Goal: Information Seeking & Learning: Learn about a topic

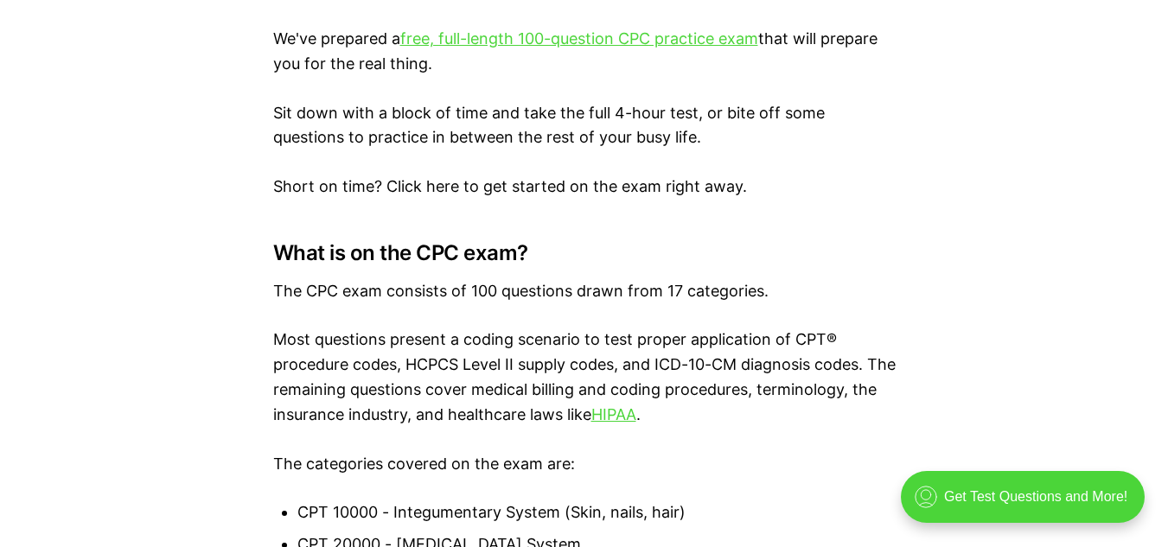
scroll to position [1036, 0]
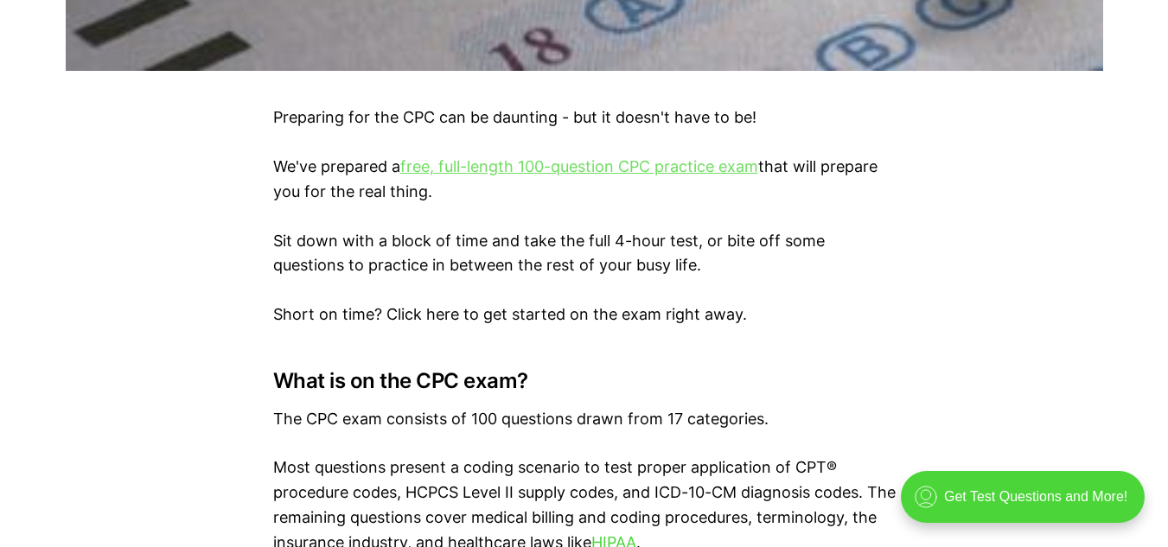
click at [529, 162] on link "free, full-length 100-question CPC practice exam" at bounding box center [579, 166] width 358 height 18
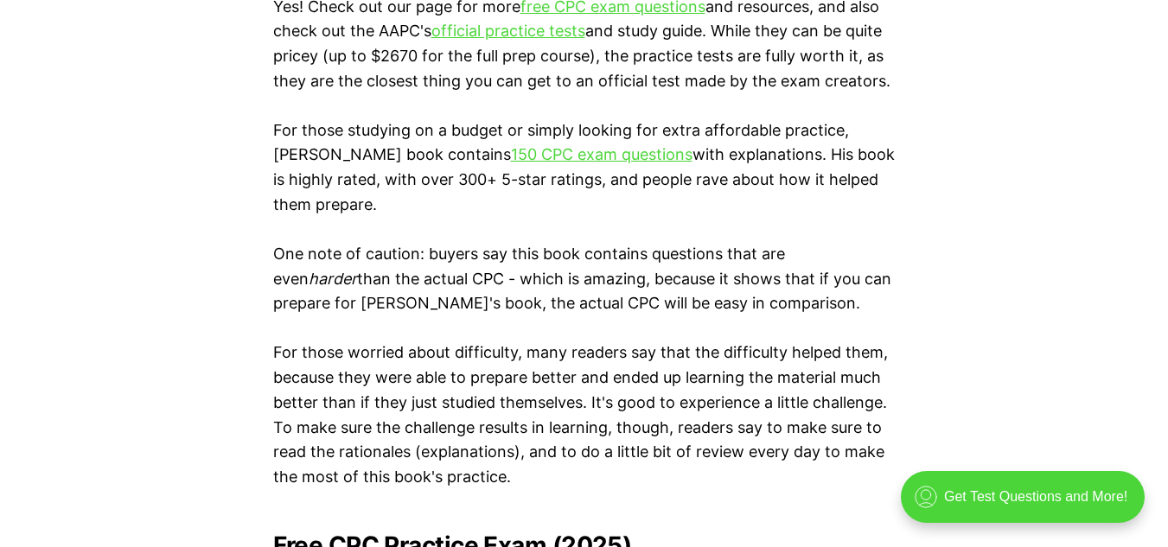
scroll to position [3104, 0]
click at [548, 158] on link "150 CPC exam questions" at bounding box center [602, 153] width 182 height 18
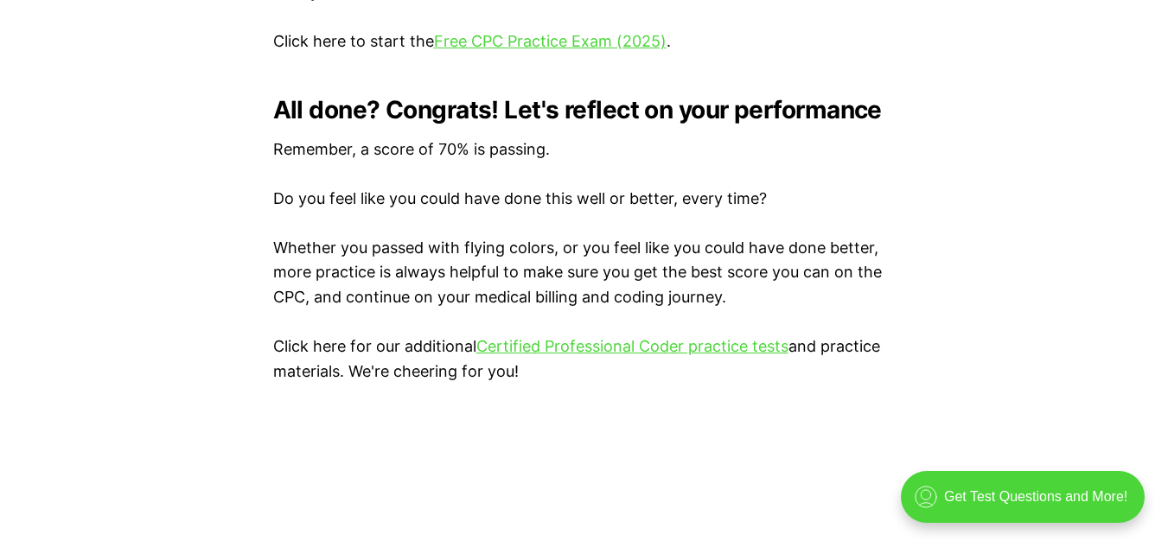
scroll to position [3697, 0]
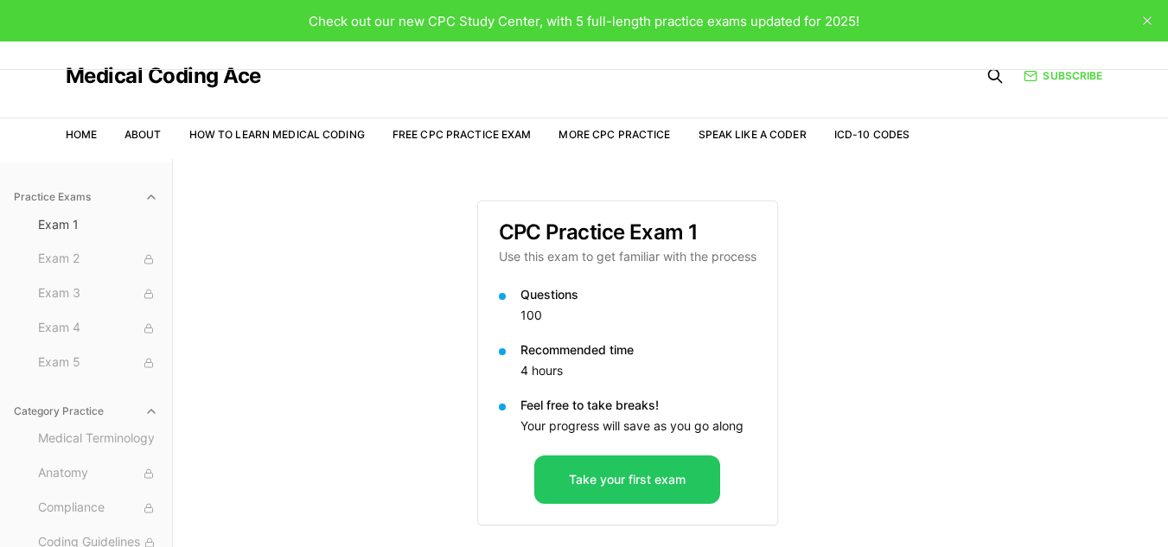
click at [605, 22] on span "Check out our new CPC Study Center, with 5 full-length practice exams updated f…" at bounding box center [584, 21] width 551 height 16
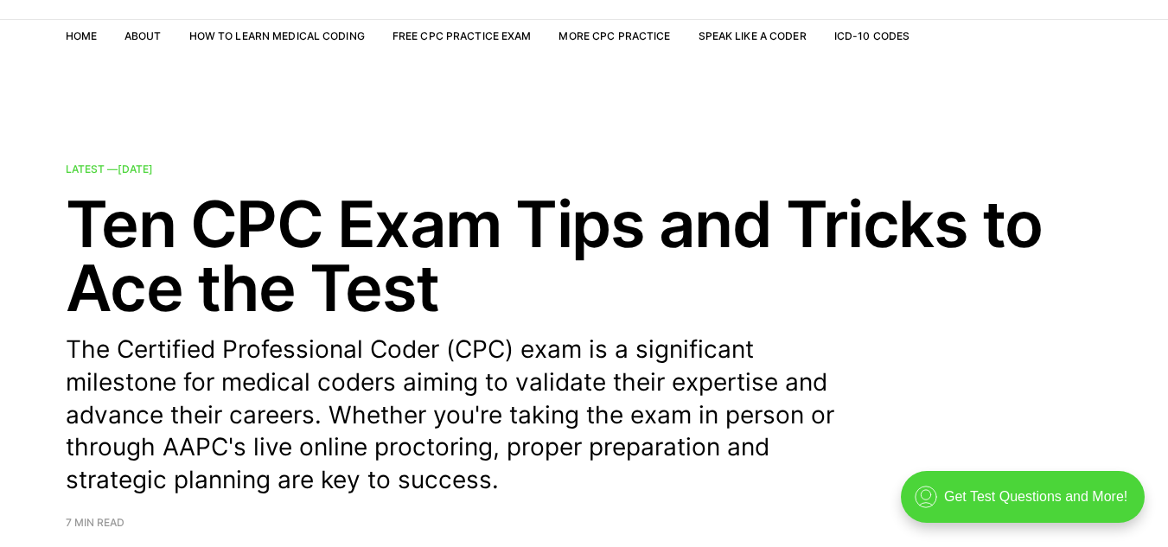
scroll to position [98, 0]
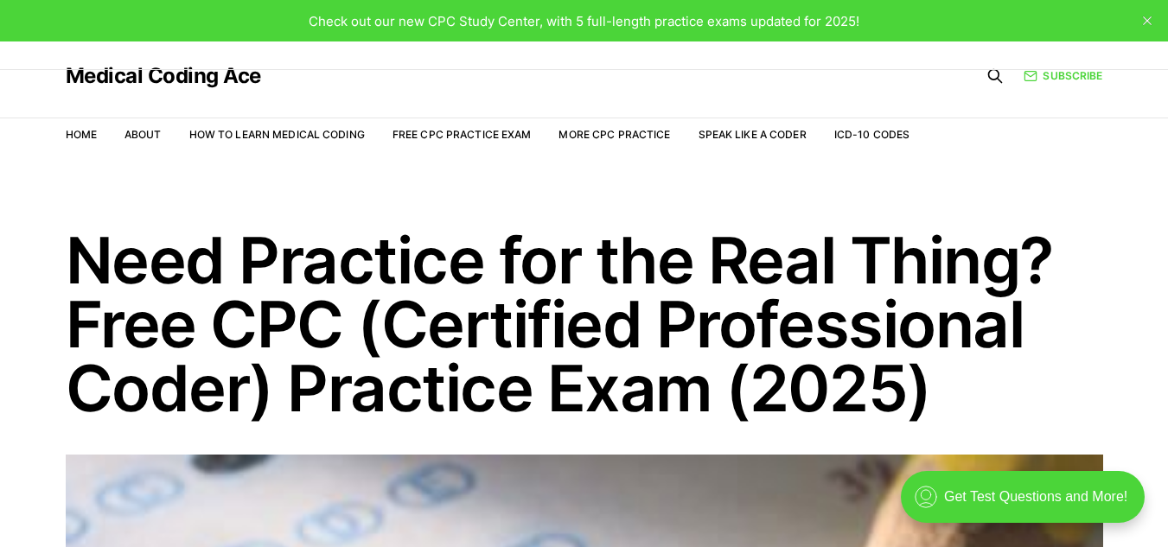
click at [814, 23] on span "Check out our new CPC Study Center, with 5 full-length practice exams updated f…" at bounding box center [584, 21] width 551 height 16
click at [848, 135] on link "ICD-10 Codes" at bounding box center [871, 134] width 75 height 13
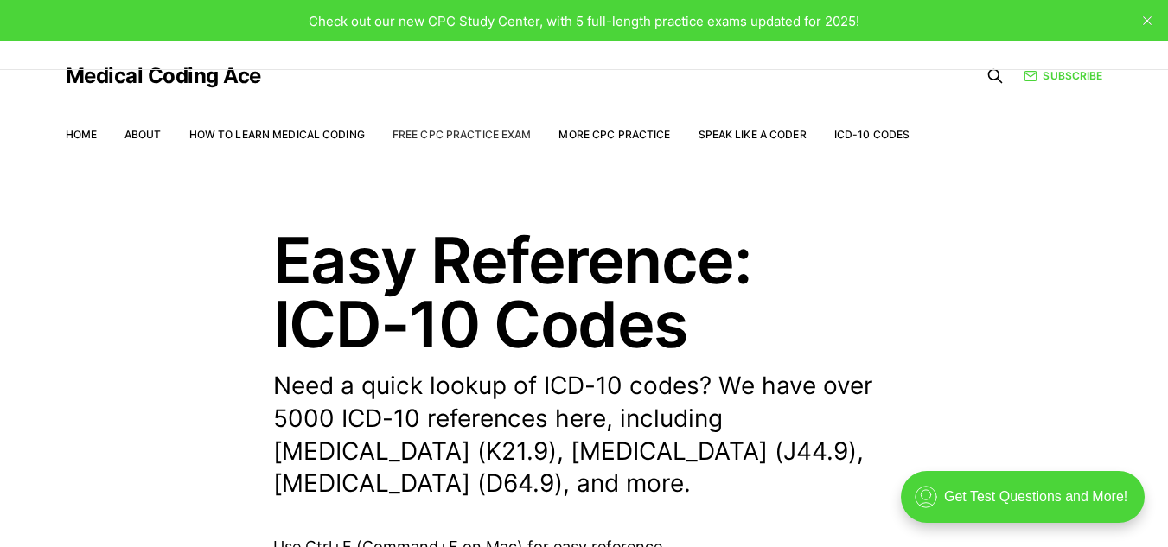
click at [460, 137] on link "Free CPC Practice Exam" at bounding box center [462, 134] width 139 height 13
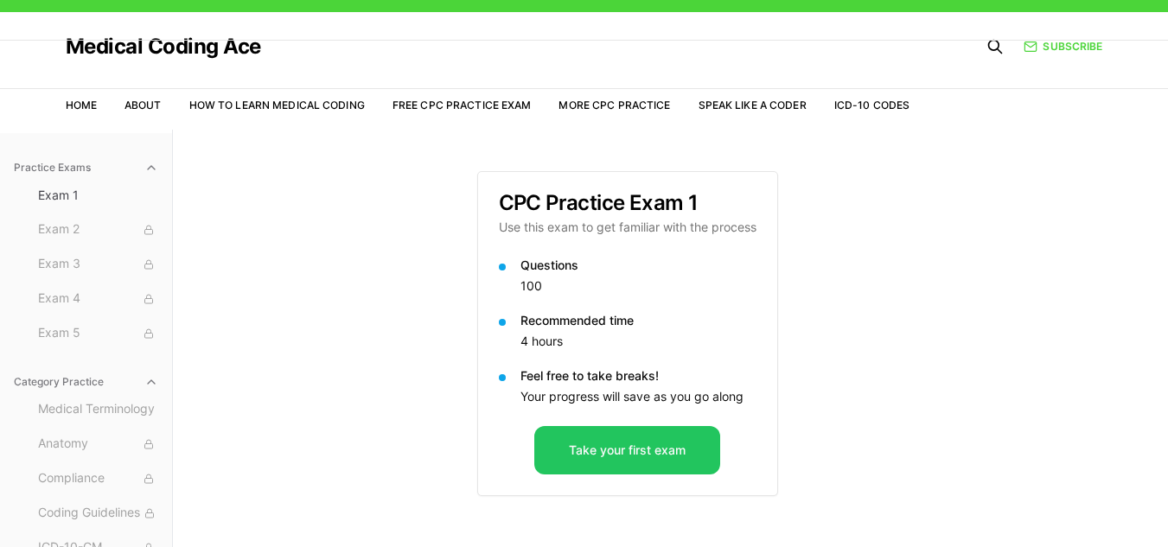
scroll to position [159, 0]
